Goal: Task Accomplishment & Management: Manage account settings

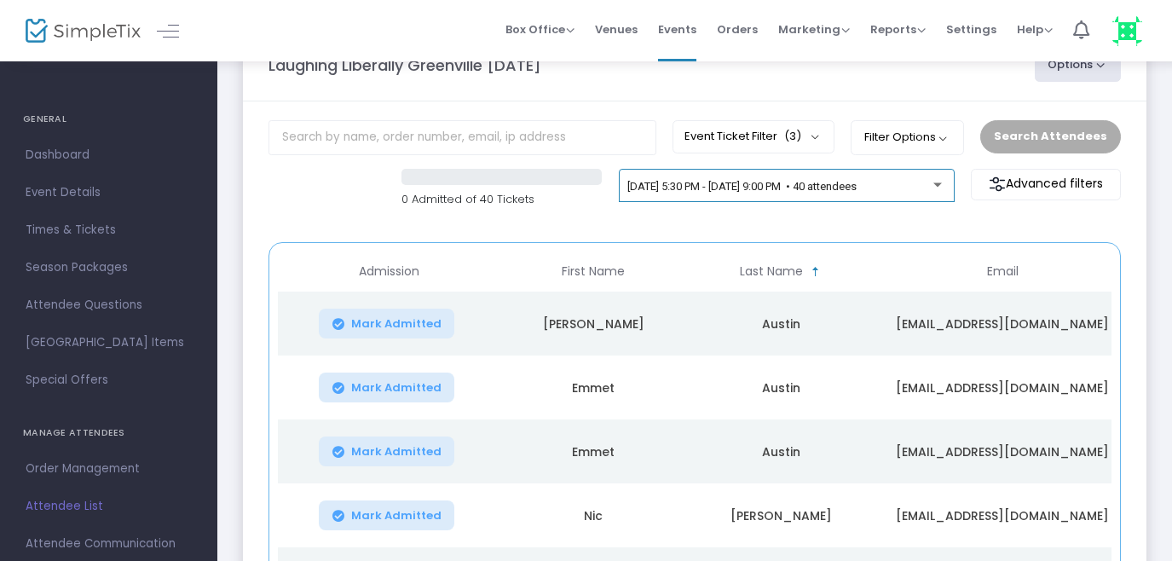
click at [938, 183] on div at bounding box center [937, 184] width 9 height 4
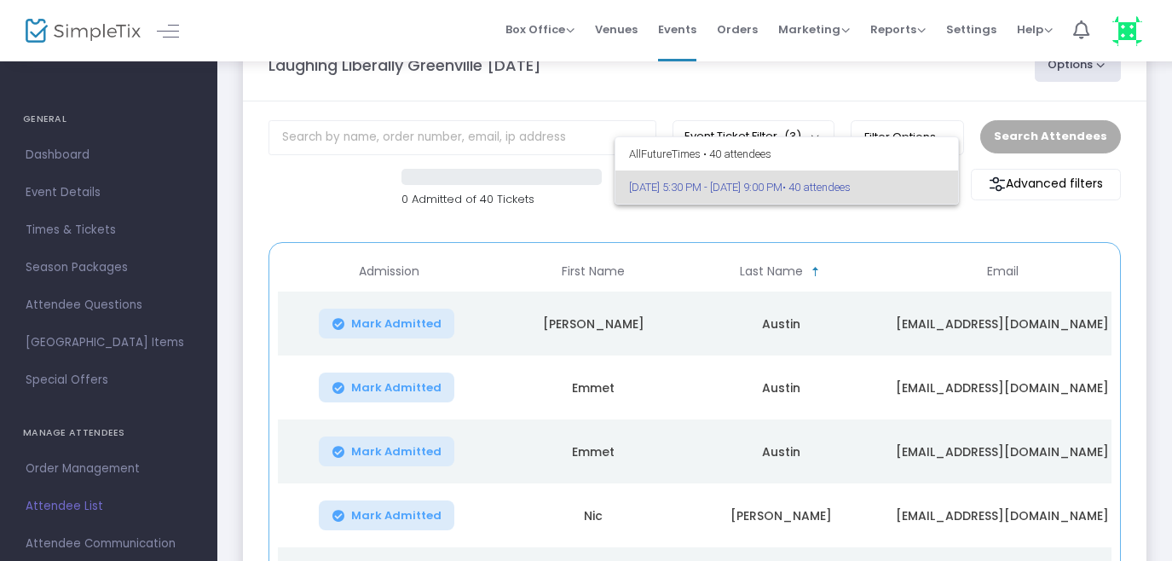
click at [726, 227] on div at bounding box center [586, 280] width 1172 height 561
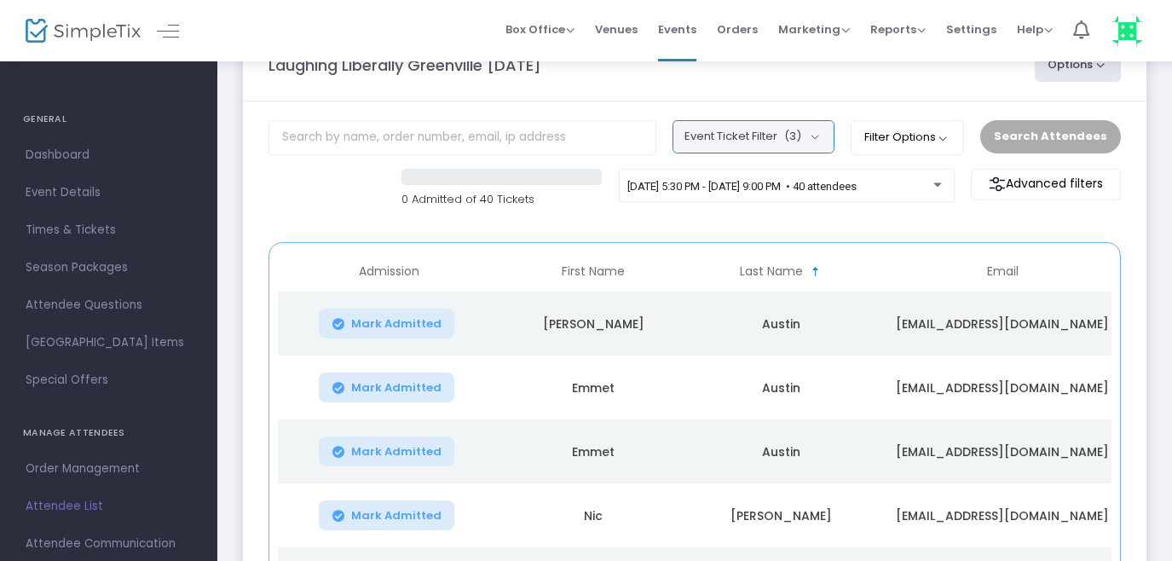
click at [801, 138] on span "(3)" at bounding box center [792, 137] width 17 height 14
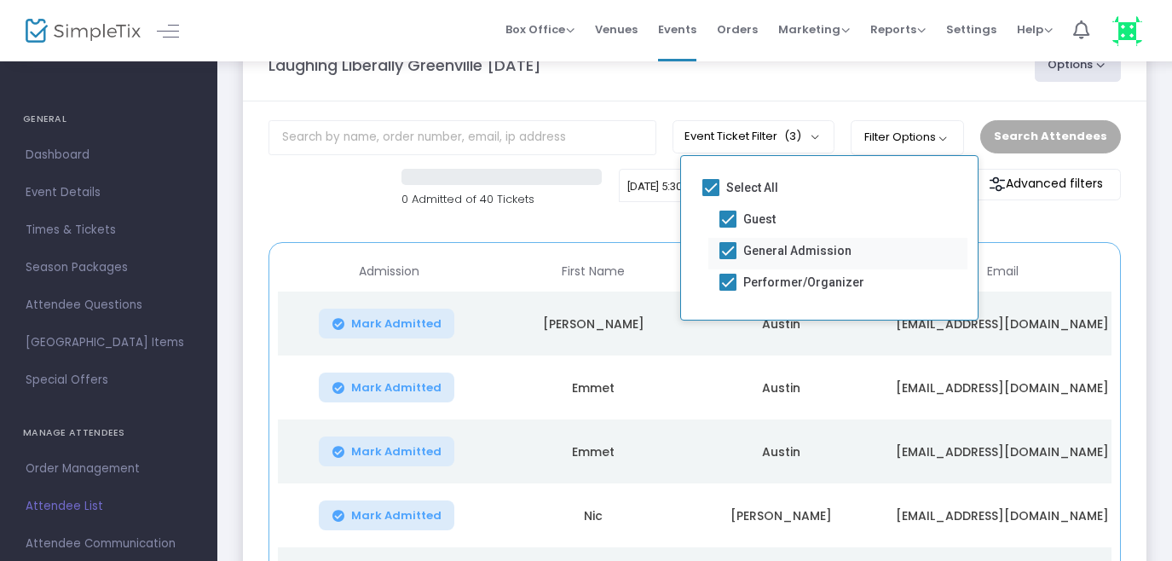
click at [732, 248] on span at bounding box center [727, 250] width 17 height 17
click at [728, 259] on input "General Admission" at bounding box center [727, 259] width 1 height 1
checkbox input "false"
click at [803, 98] on m-panel-header "Laughing Liberally Greenville 10/29/25 Options Export List Print Name Tags Expo…" at bounding box center [694, 65] width 903 height 72
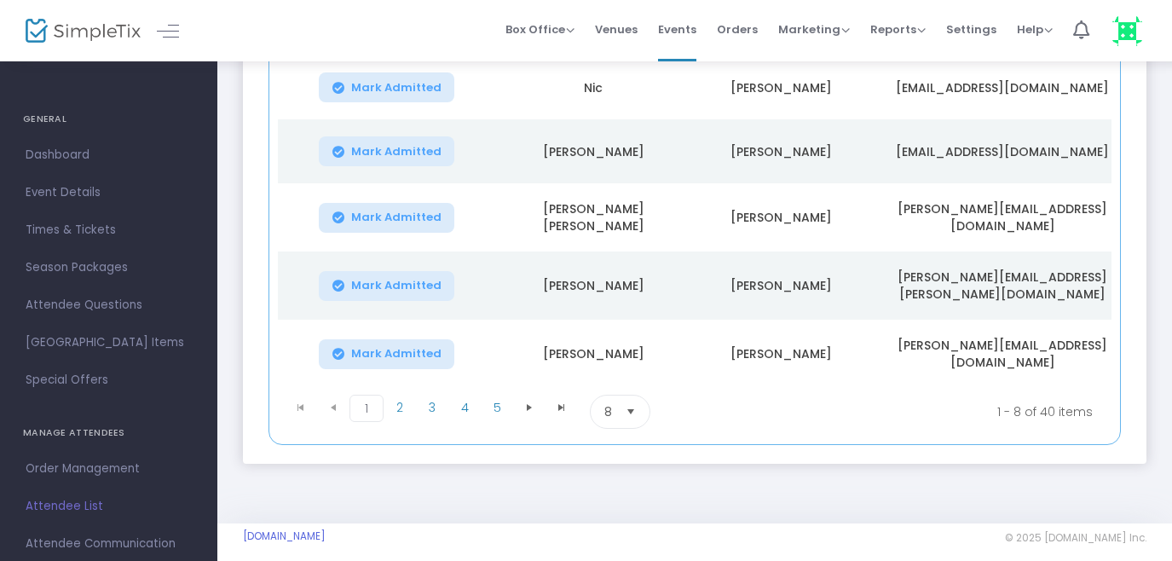
scroll to position [491, 0]
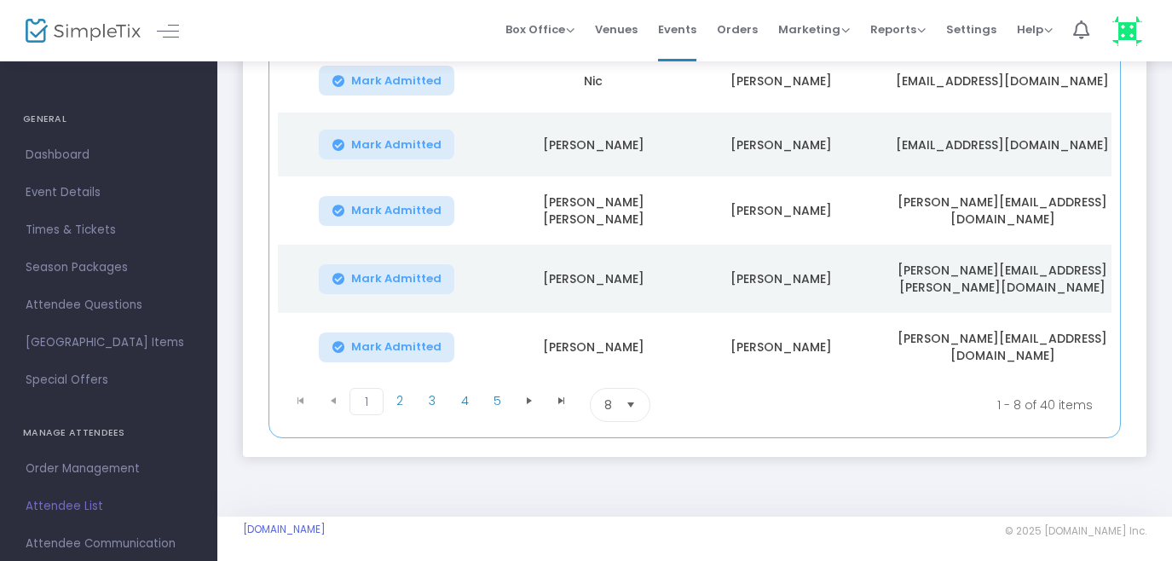
click at [633, 396] on span "Select" at bounding box center [631, 405] width 28 height 28
click at [610, 501] on span "50" at bounding box center [611, 500] width 15 height 17
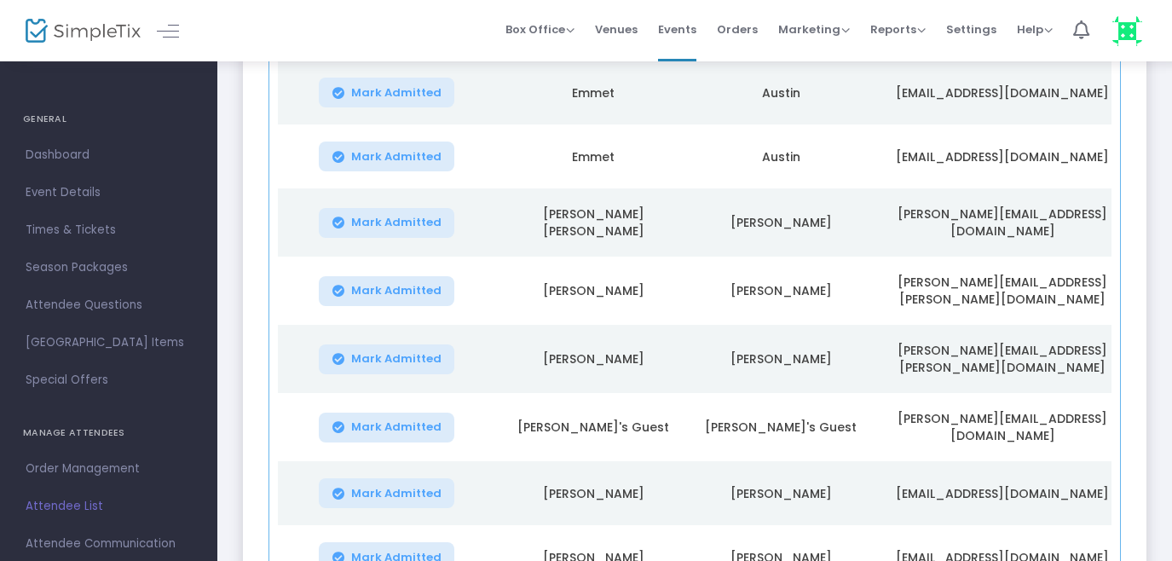
scroll to position [291, 0]
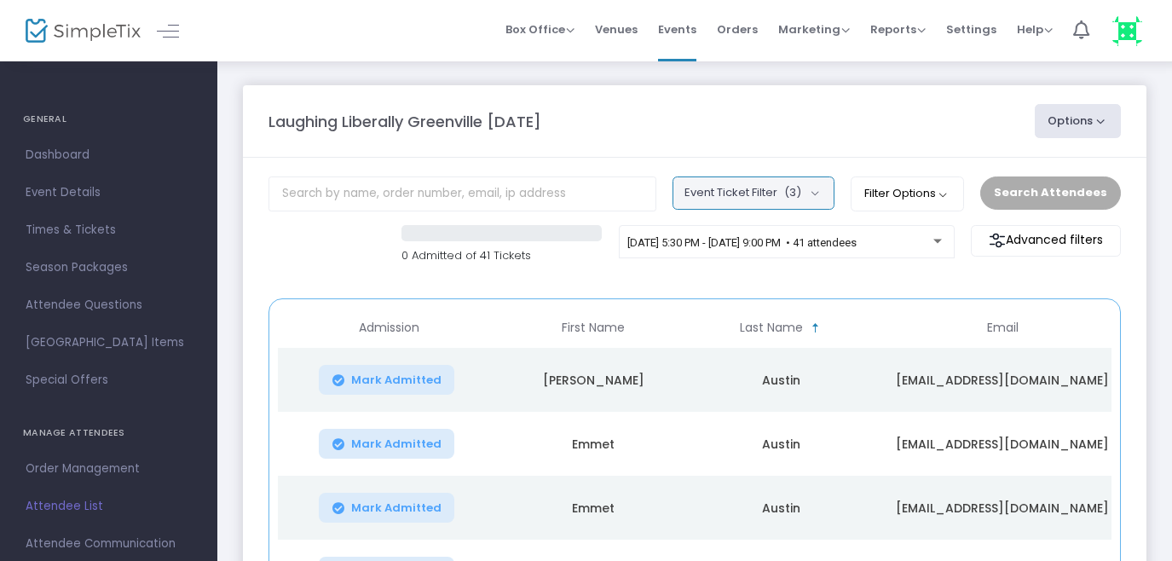
click at [821, 198] on button "Event Ticket Filter (3)" at bounding box center [753, 192] width 162 height 32
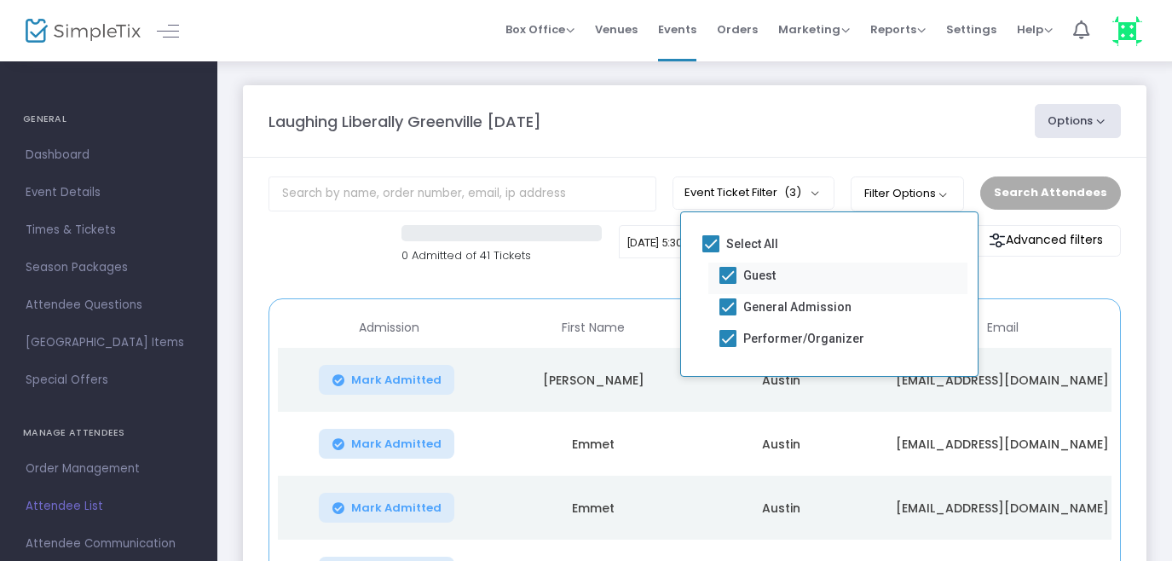
click at [731, 274] on span at bounding box center [727, 275] width 17 height 17
click at [728, 284] on input "Guest" at bounding box center [727, 284] width 1 height 1
checkbox input "false"
click at [729, 279] on span at bounding box center [727, 275] width 17 height 17
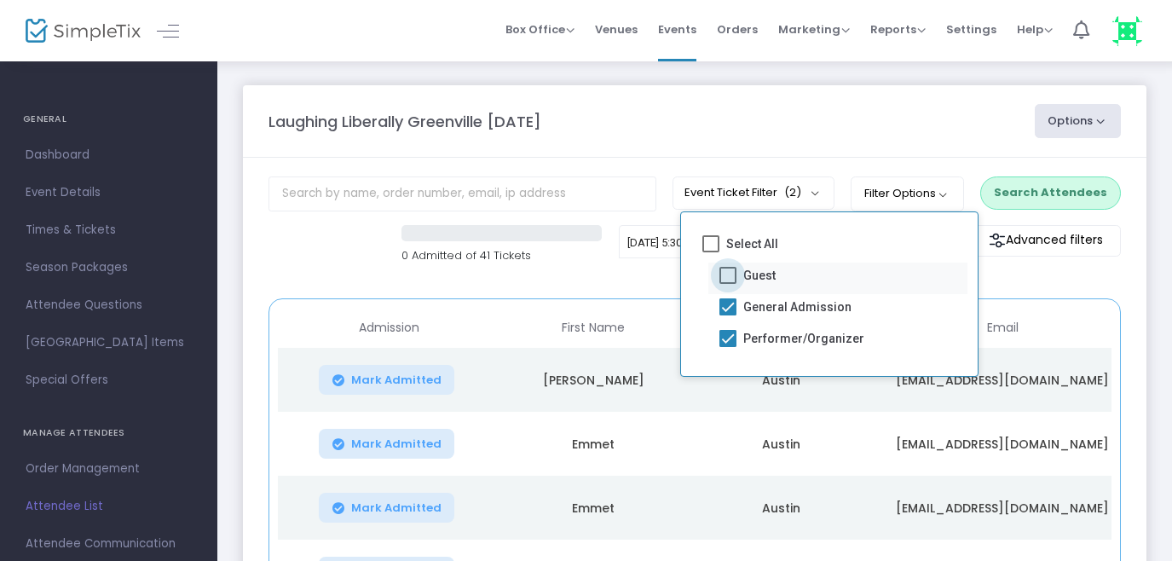
click at [728, 284] on input "Guest" at bounding box center [727, 284] width 1 height 1
checkbox input "true"
click at [729, 302] on span at bounding box center [727, 306] width 17 height 17
click at [728, 315] on input "General Admission" at bounding box center [727, 315] width 1 height 1
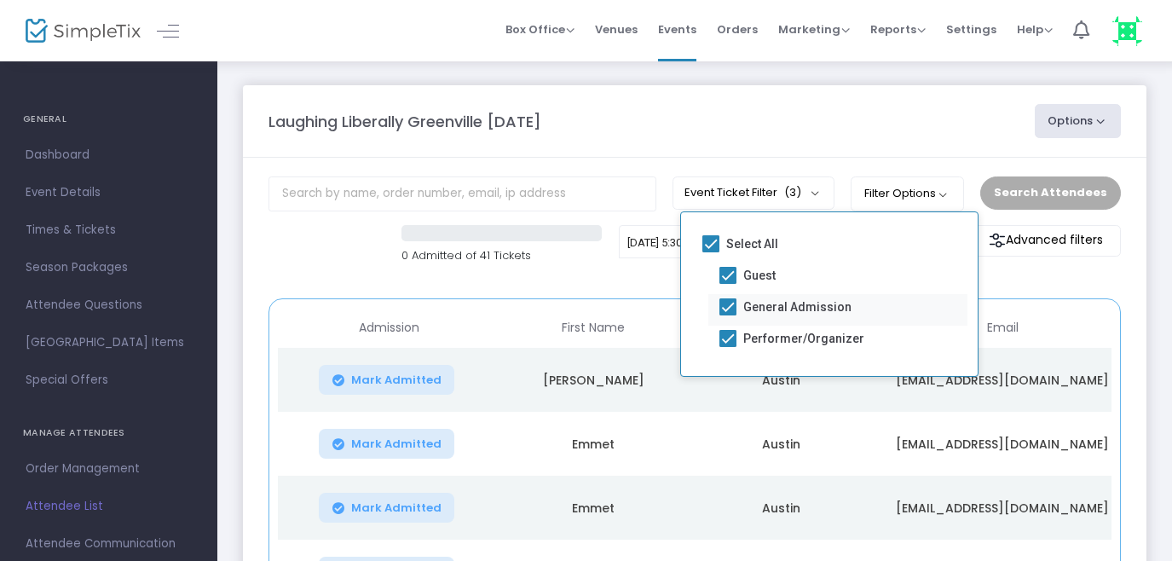
checkbox input "false"
click at [1038, 199] on button "Search Attendees" at bounding box center [1050, 192] width 141 height 32
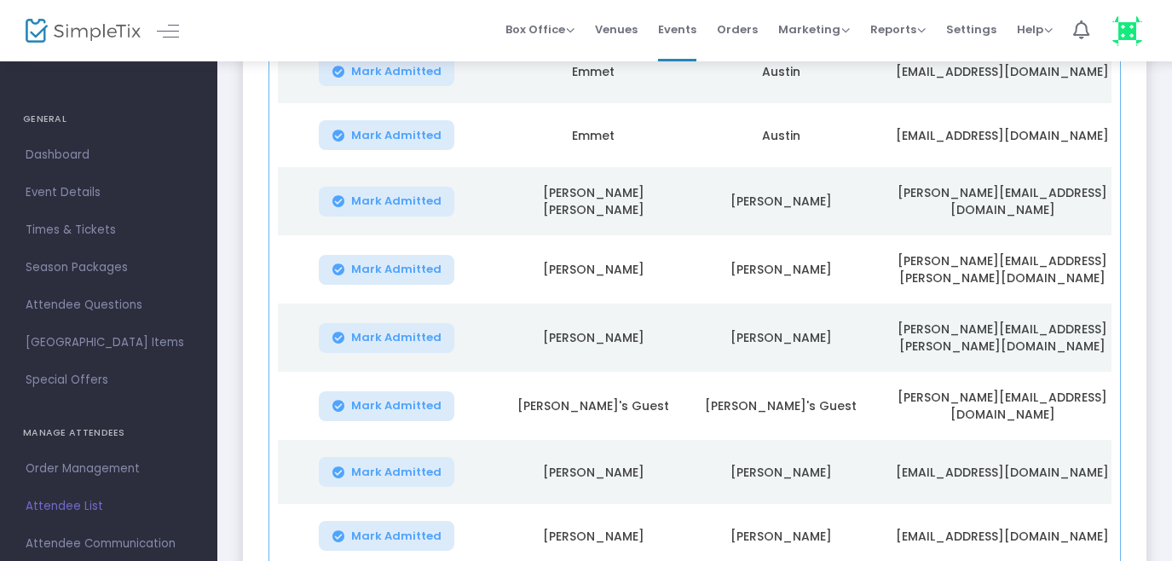
scroll to position [491, 0]
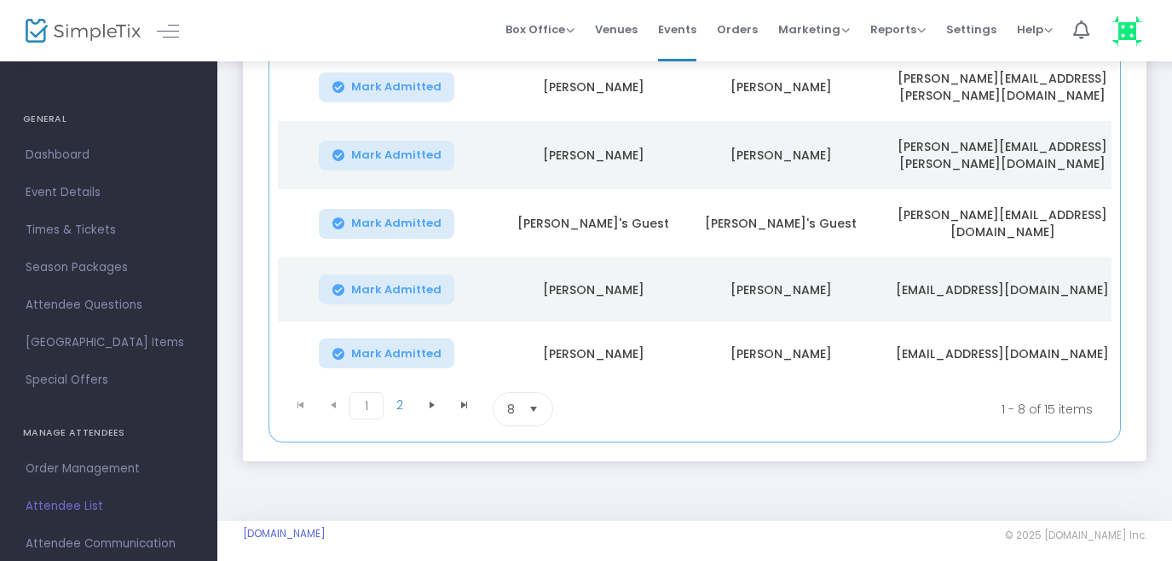
click at [529, 396] on span "Select" at bounding box center [534, 409] width 28 height 28
click at [508, 492] on span "50" at bounding box center [514, 500] width 15 height 17
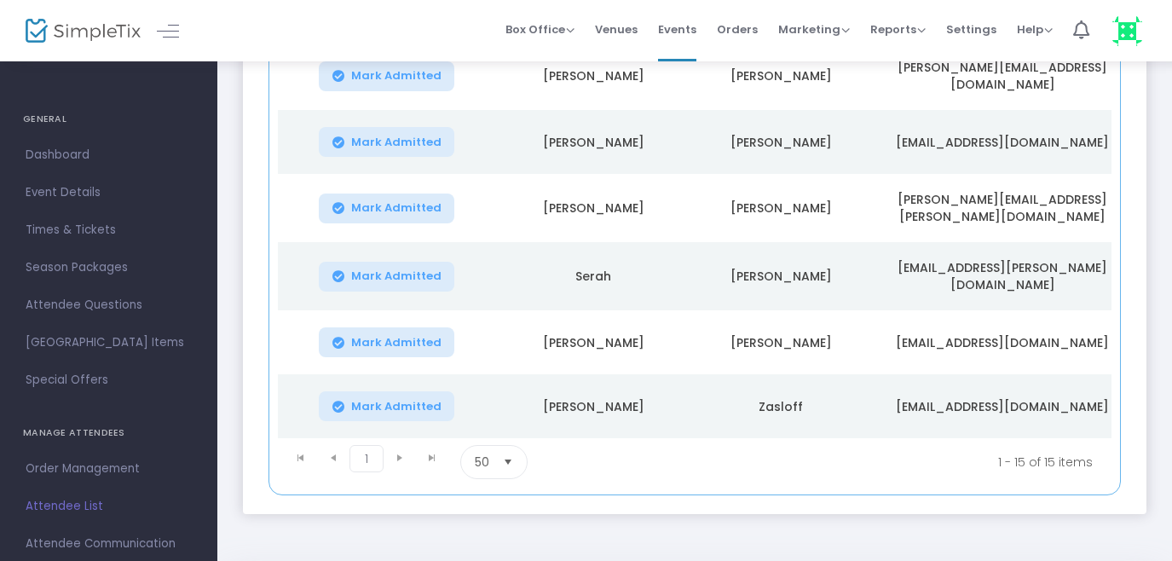
scroll to position [938, 0]
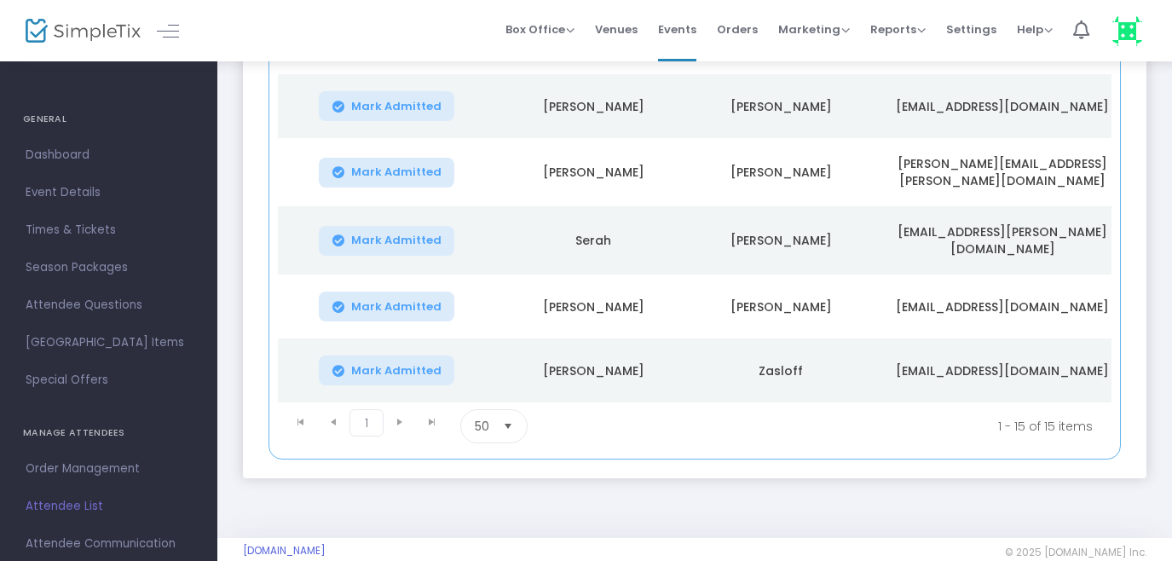
click at [601, 338] on td "[PERSON_NAME]" at bounding box center [592, 370] width 187 height 64
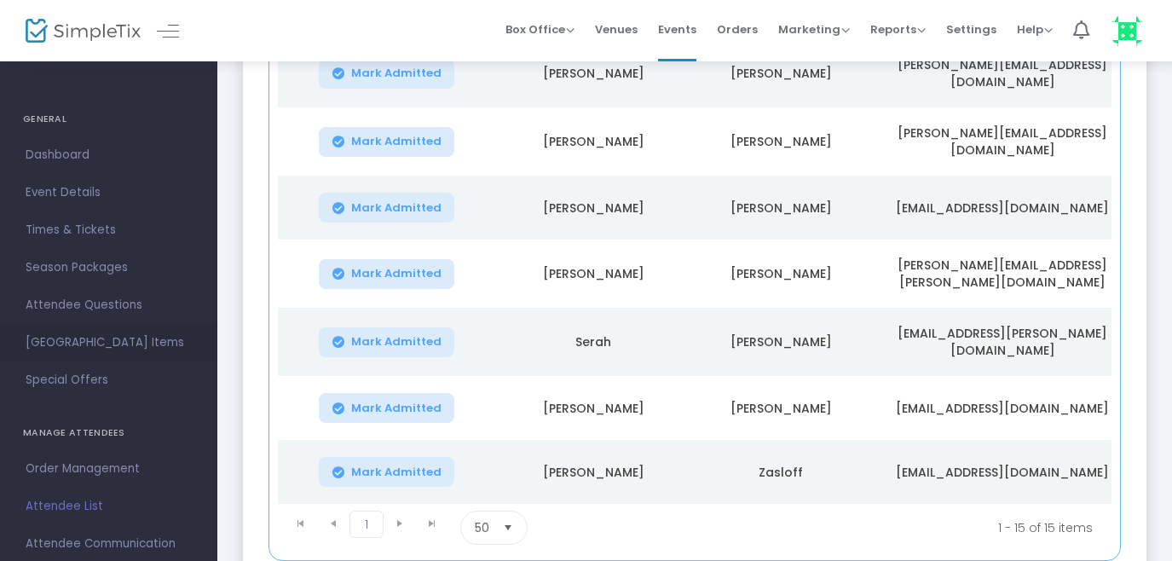
scroll to position [778, 0]
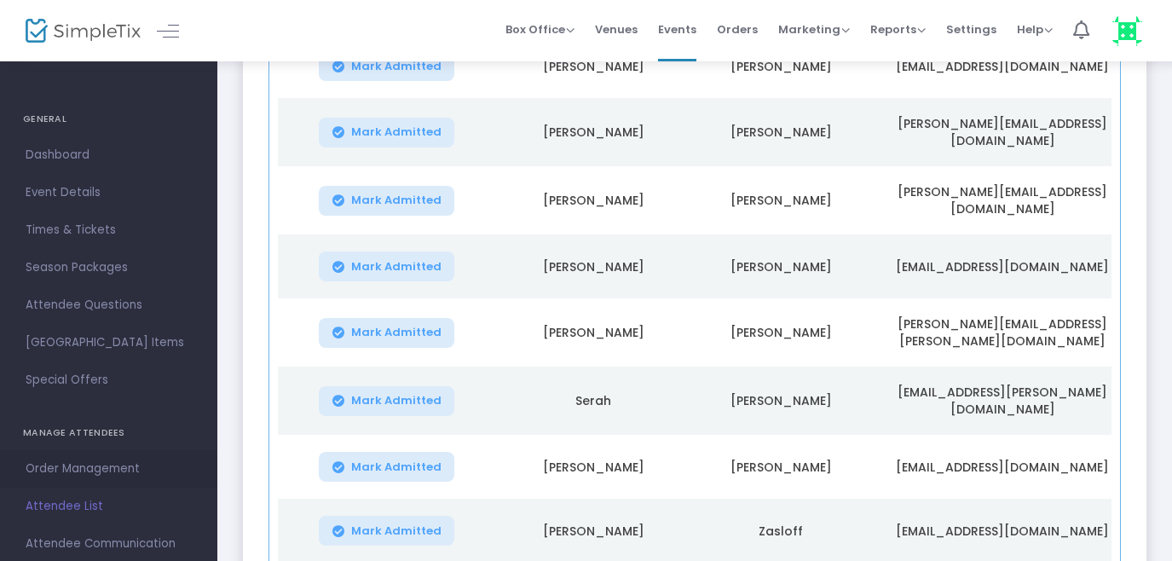
click at [55, 468] on span "Order Management" at bounding box center [109, 469] width 166 height 22
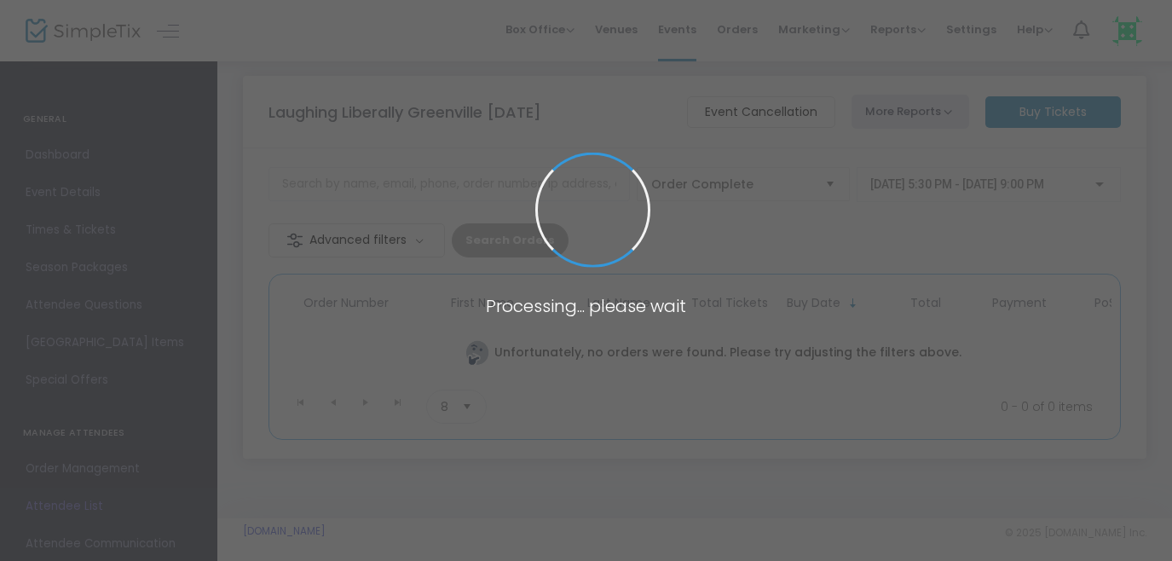
scroll to position [24, 0]
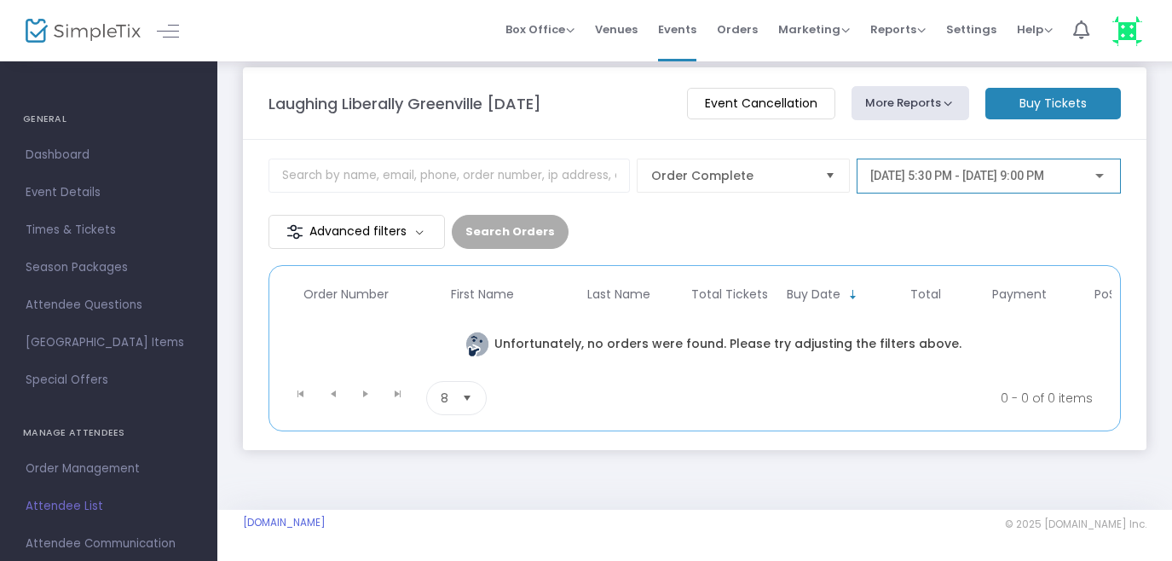
click at [944, 170] on span "[DATE] 5:30 PM - [DATE] 9:00 PM" at bounding box center [957, 176] width 174 height 14
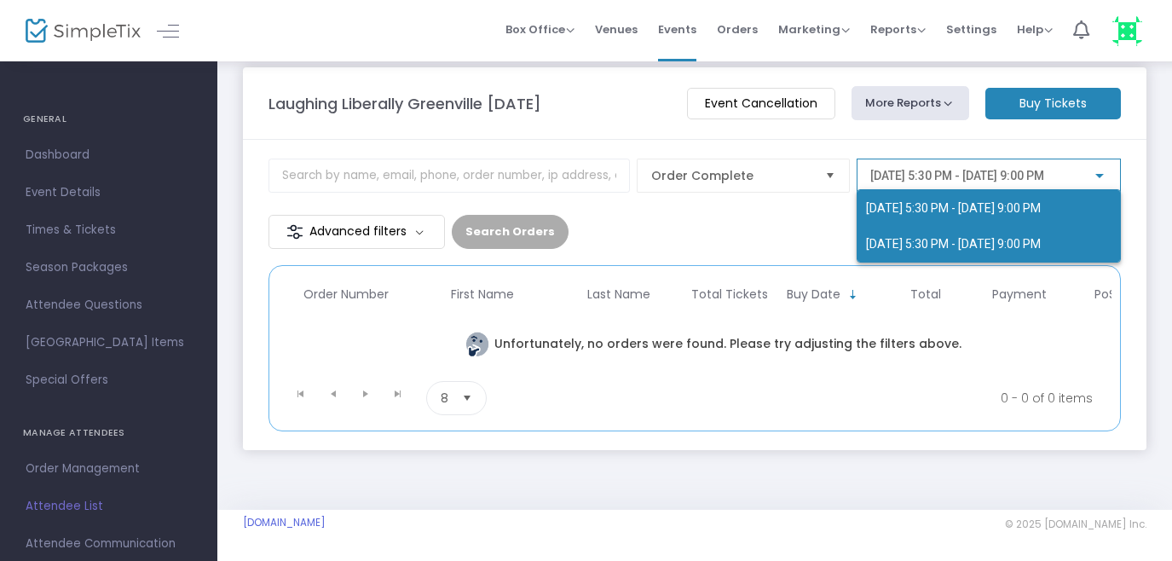
click at [905, 238] on span "[DATE] 5:30 PM - [DATE] 9:00 PM" at bounding box center [953, 244] width 175 height 14
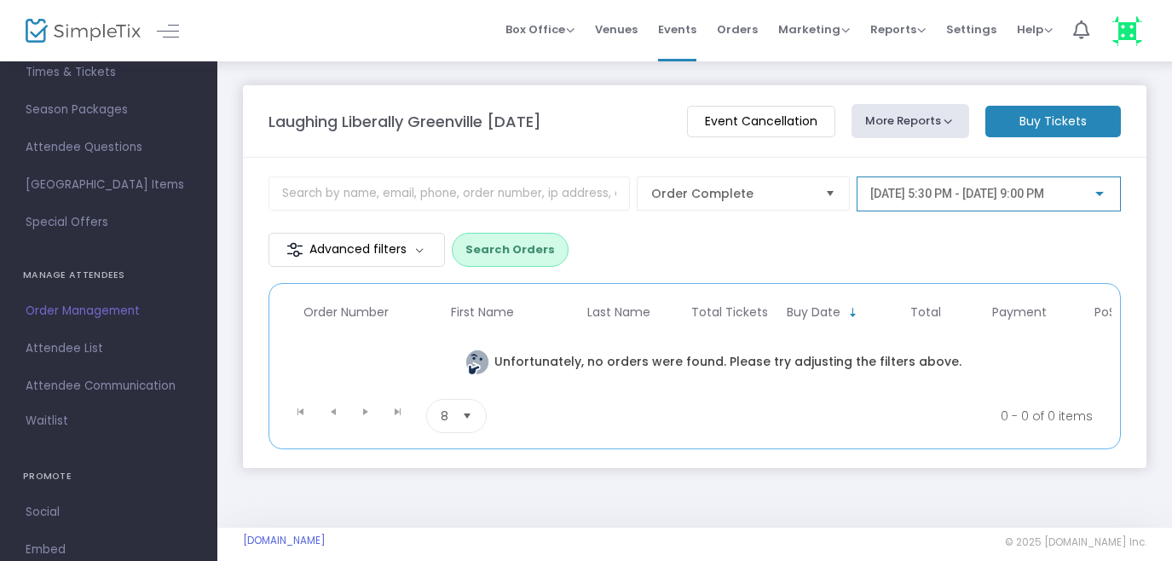
scroll to position [163, 0]
click at [827, 190] on span "Select" at bounding box center [830, 194] width 28 height 28
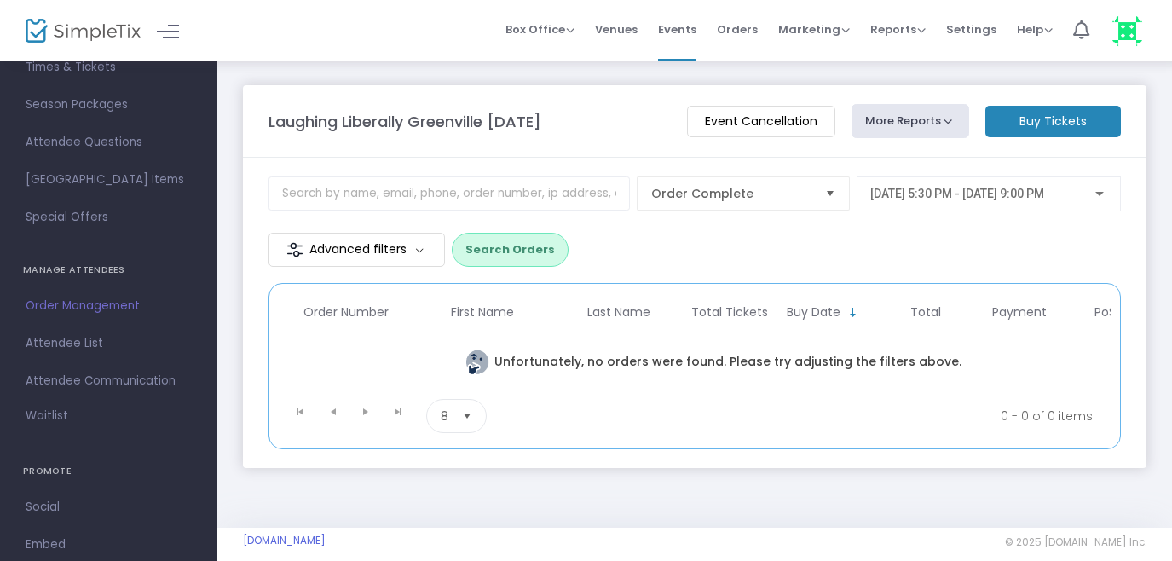
click at [919, 225] on div "[DATE] 5:30 PM - [DATE] 9:00 PM" at bounding box center [988, 200] width 264 height 49
click at [508, 246] on button "Search Orders" at bounding box center [510, 250] width 117 height 34
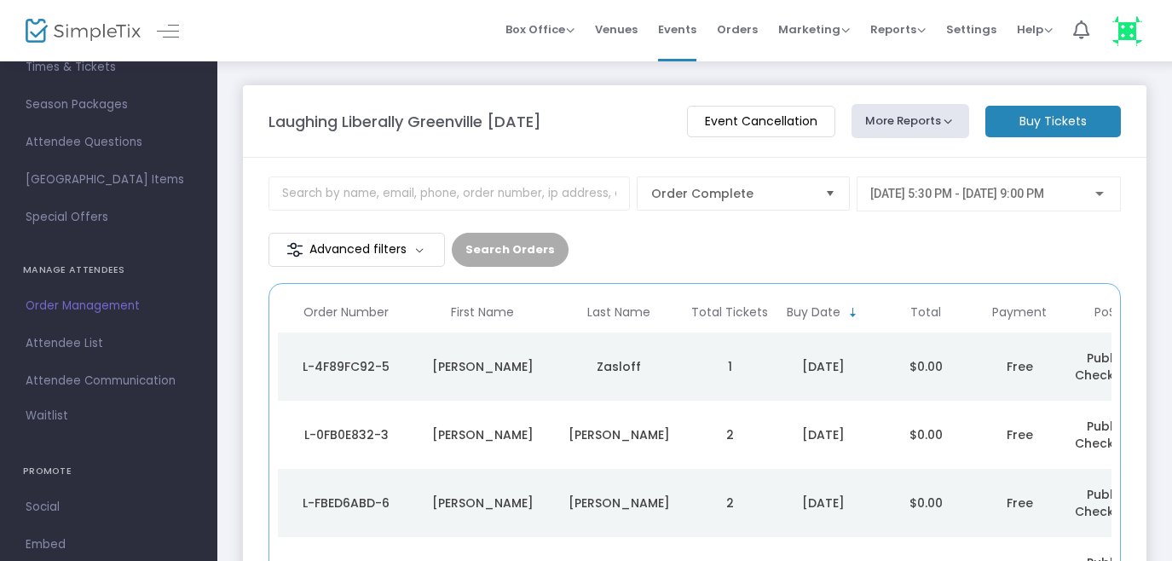
scroll to position [9, 0]
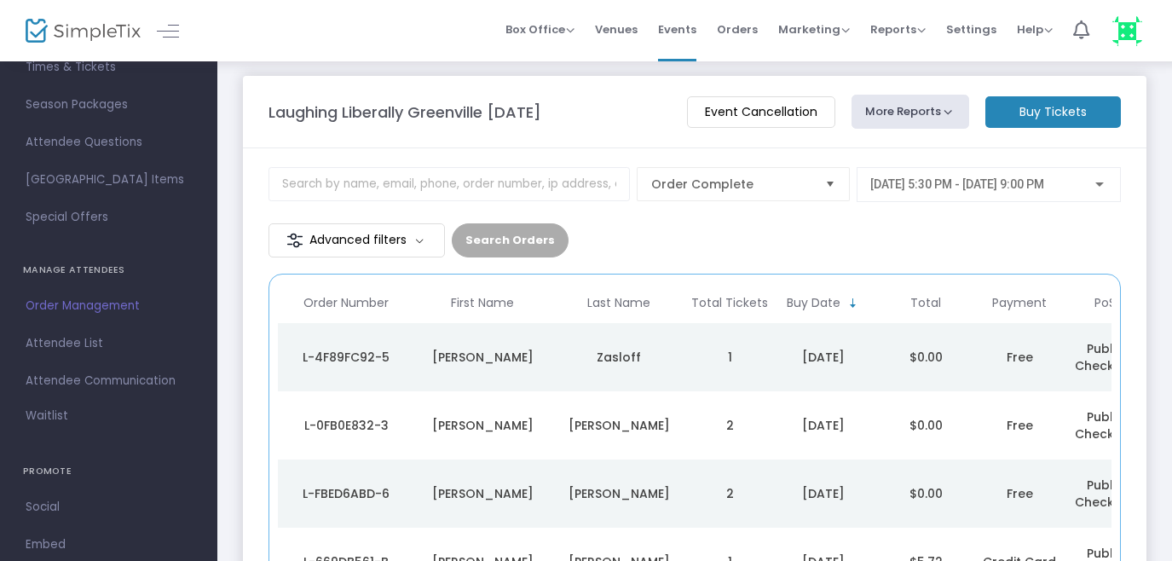
click at [618, 356] on div "Zasloff" at bounding box center [619, 356] width 128 height 17
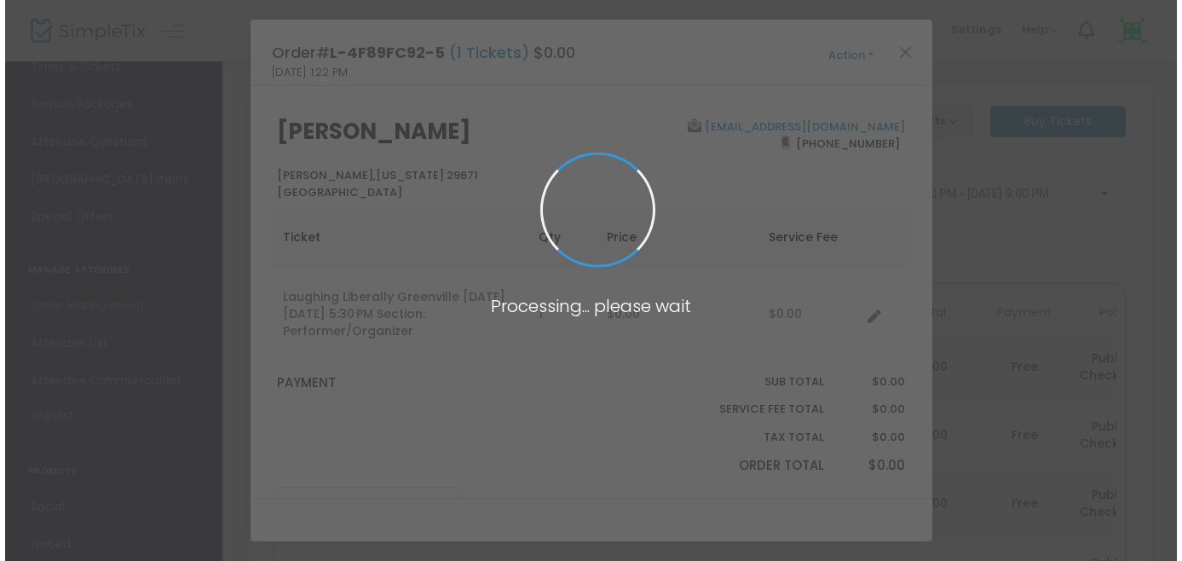
scroll to position [0, 0]
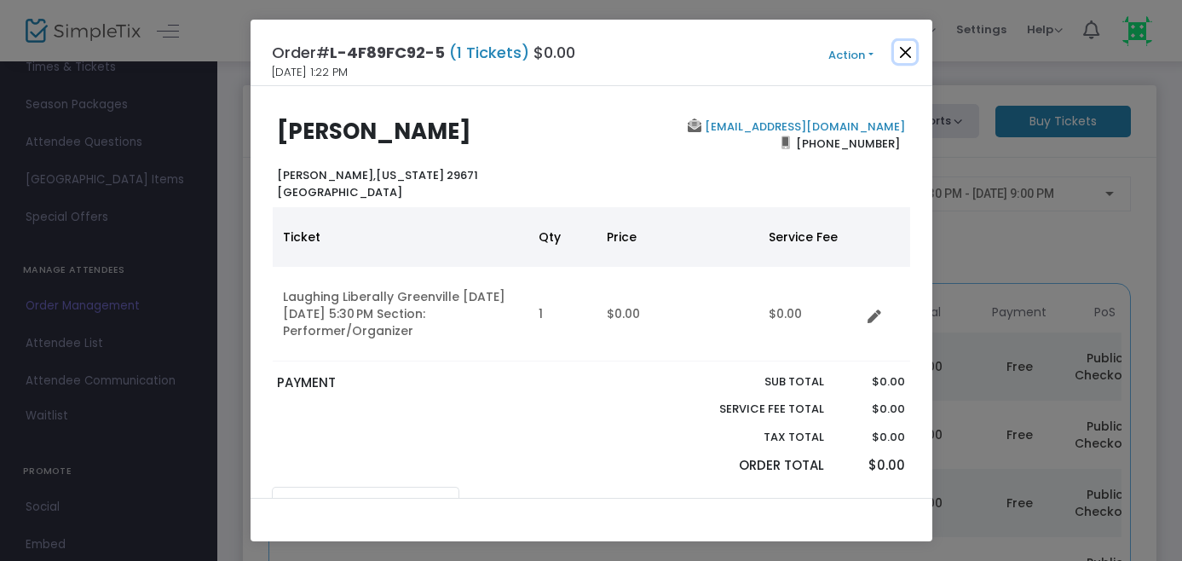
click at [905, 53] on button "Close" at bounding box center [905, 52] width 22 height 22
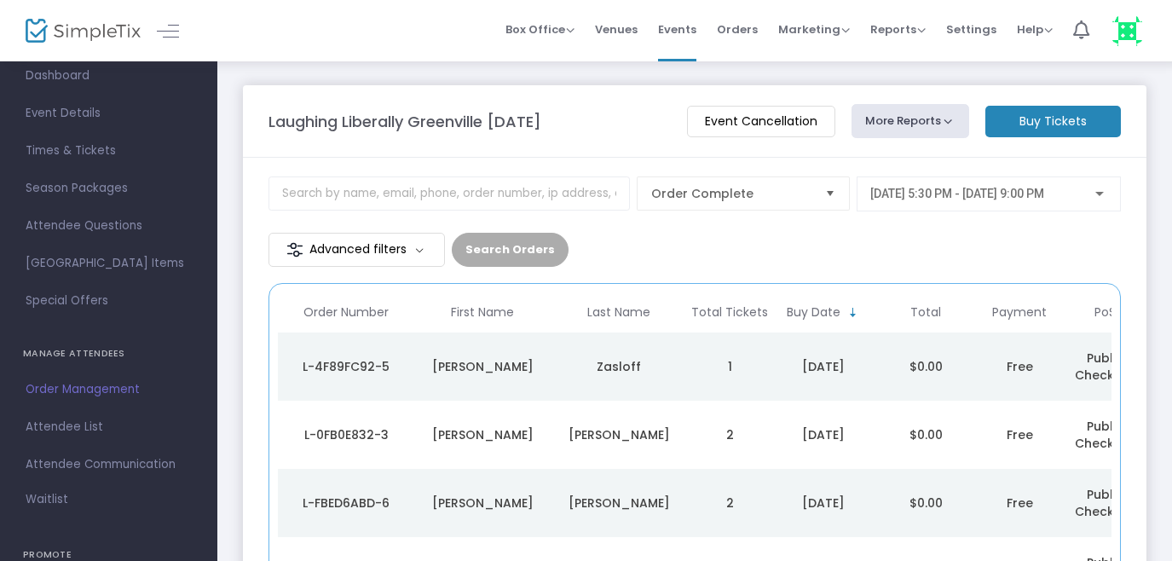
scroll to position [76, 0]
click at [55, 429] on span "Attendee List" at bounding box center [109, 430] width 166 height 22
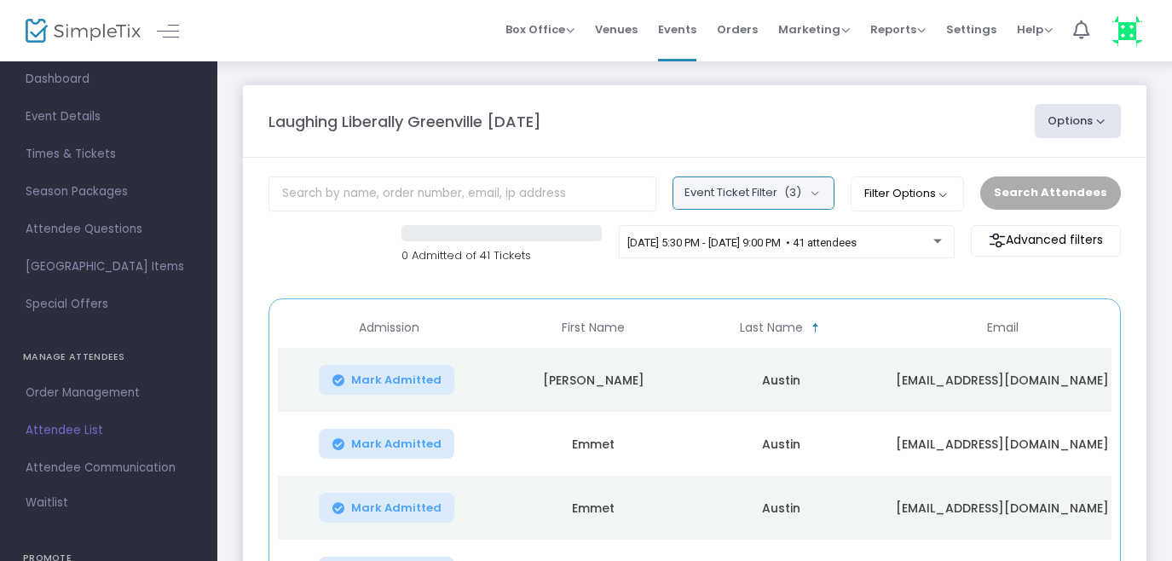
click at [821, 187] on button "Event Ticket Filter (3)" at bounding box center [753, 192] width 162 height 32
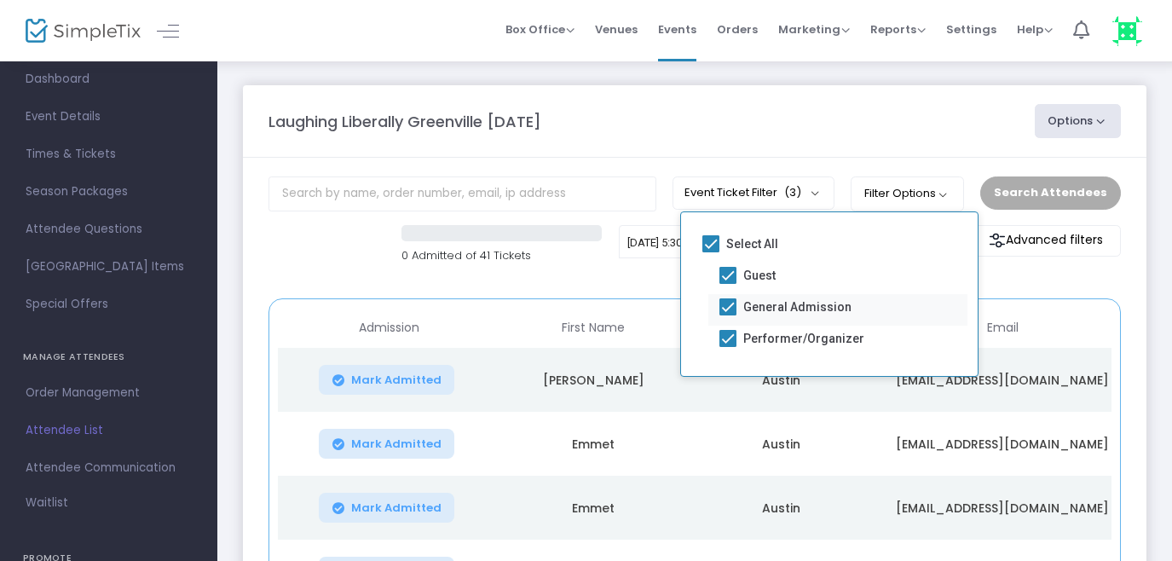
click at [729, 303] on span at bounding box center [727, 306] width 17 height 17
click at [728, 315] on input "General Admission" at bounding box center [727, 315] width 1 height 1
checkbox input "false"
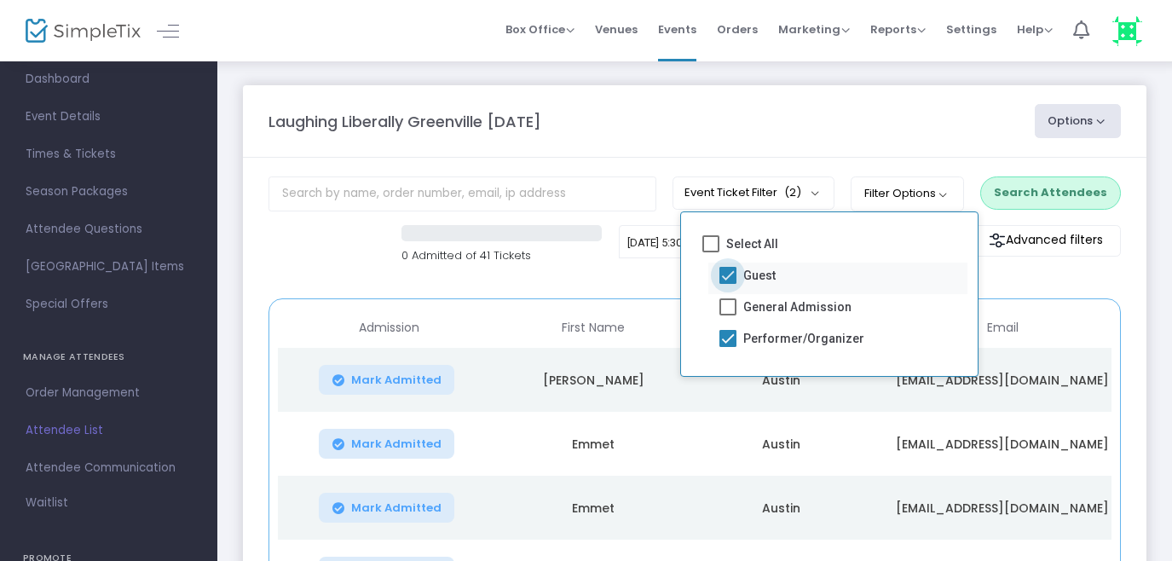
click at [728, 275] on span at bounding box center [727, 275] width 17 height 17
click at [728, 284] on input "Guest" at bounding box center [727, 284] width 1 height 1
checkbox input "false"
click at [1031, 193] on button "Search Attendees" at bounding box center [1050, 192] width 141 height 32
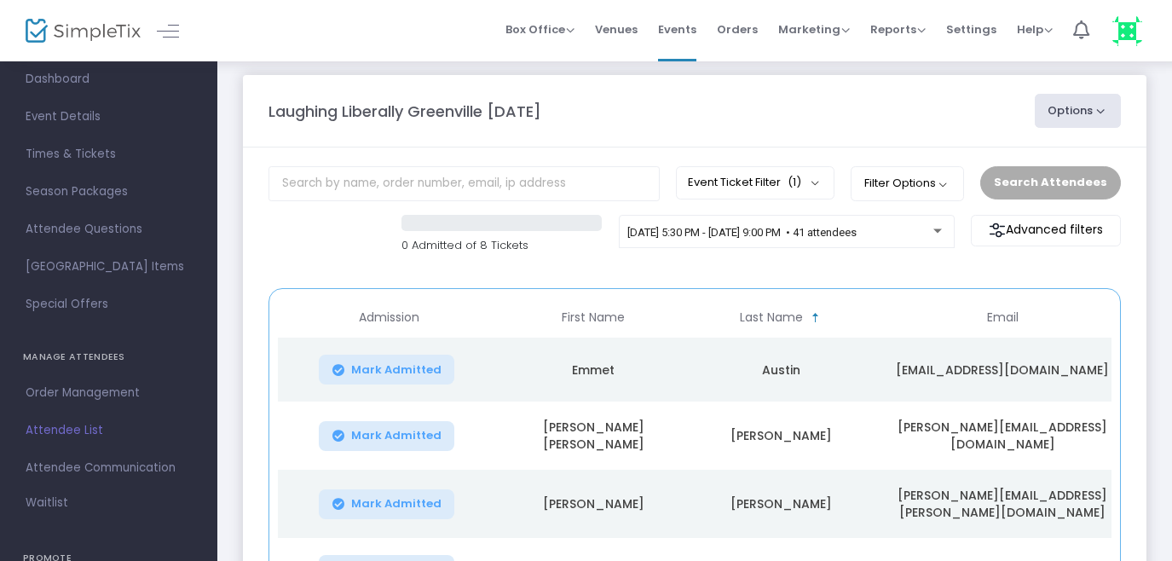
scroll to position [6, 0]
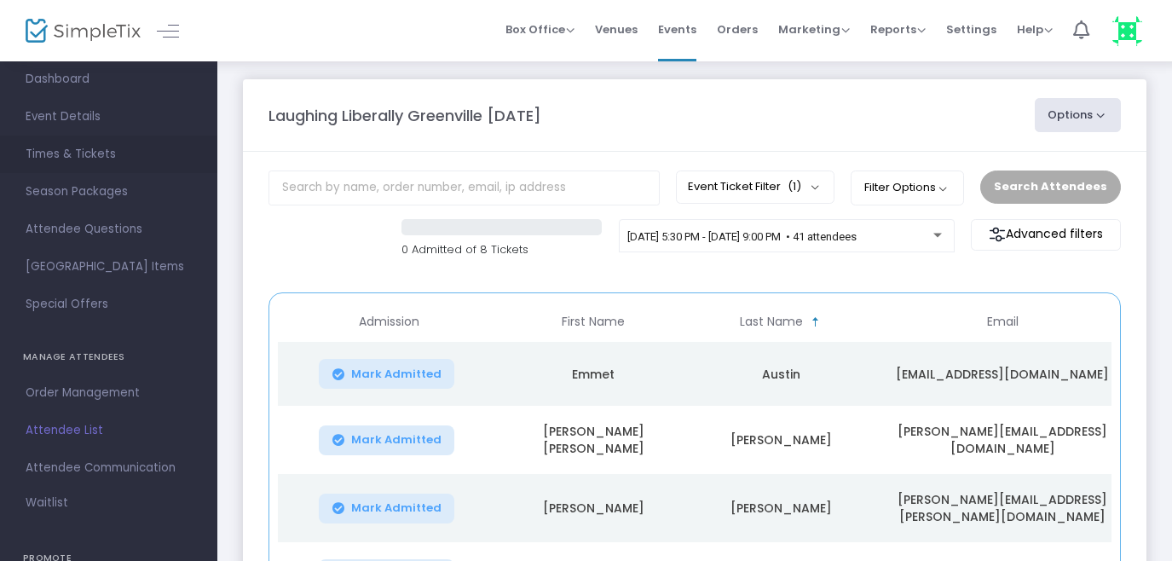
click at [80, 156] on span "Times & Tickets" at bounding box center [109, 154] width 166 height 22
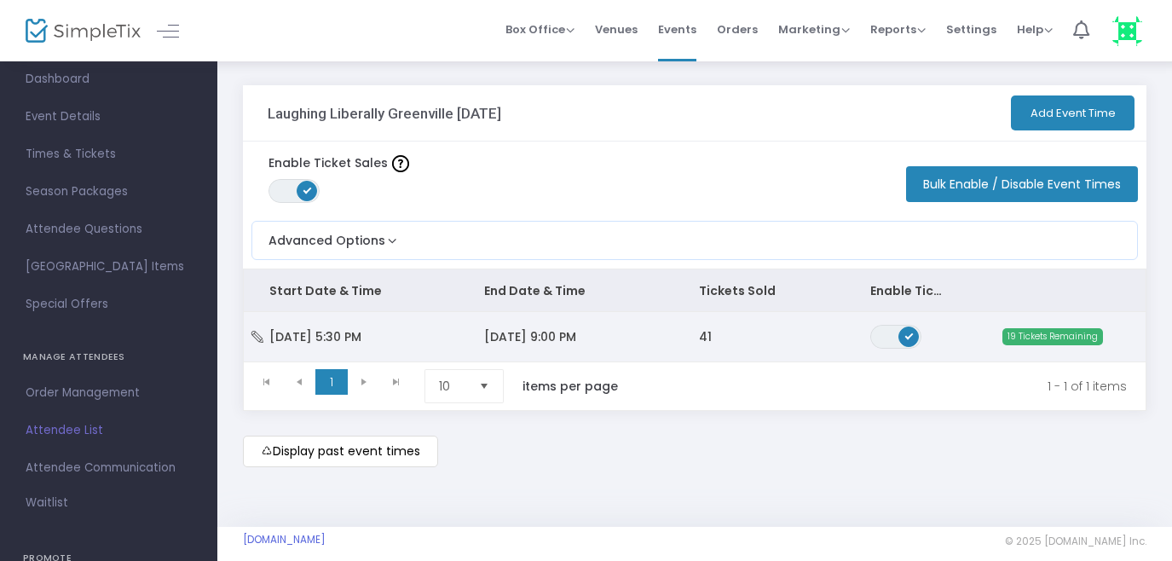
click at [649, 337] on td "[DATE] 9:00 PM" at bounding box center [565, 336] width 215 height 49
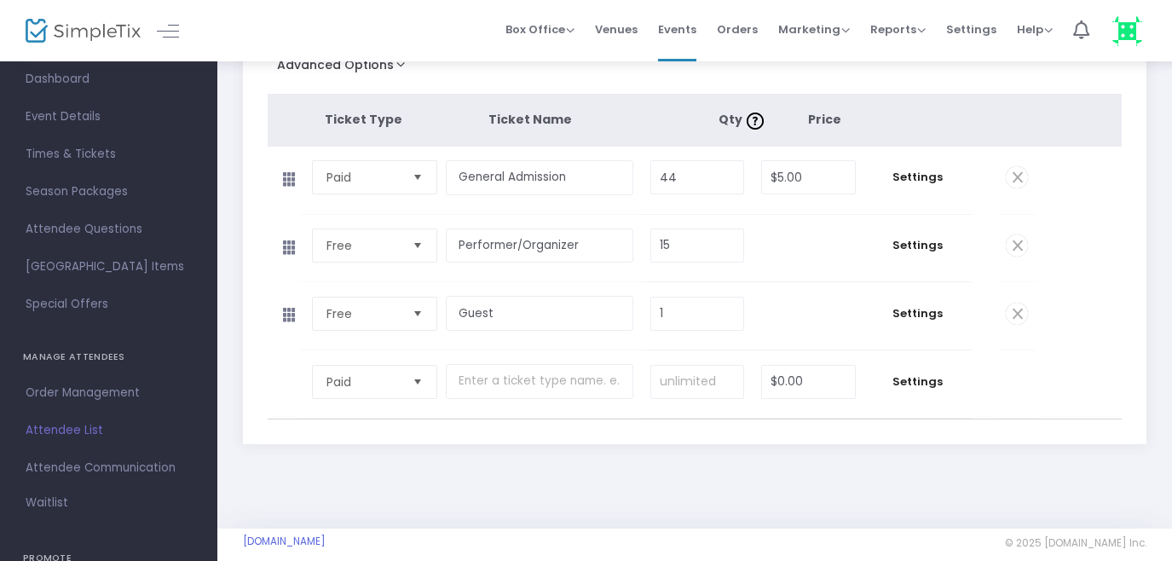
scroll to position [234, 0]
